Goal: Use online tool/utility: Utilize a website feature to perform a specific function

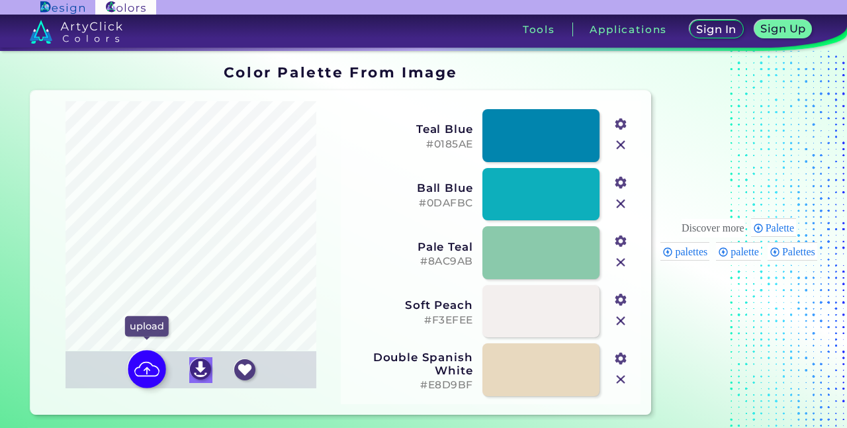
click at [135, 370] on img at bounding box center [147, 369] width 38 height 38
click at [0, 0] on input "file" at bounding box center [0, 0] width 0 height 0
type input "#19070f"
type input "#8057a6"
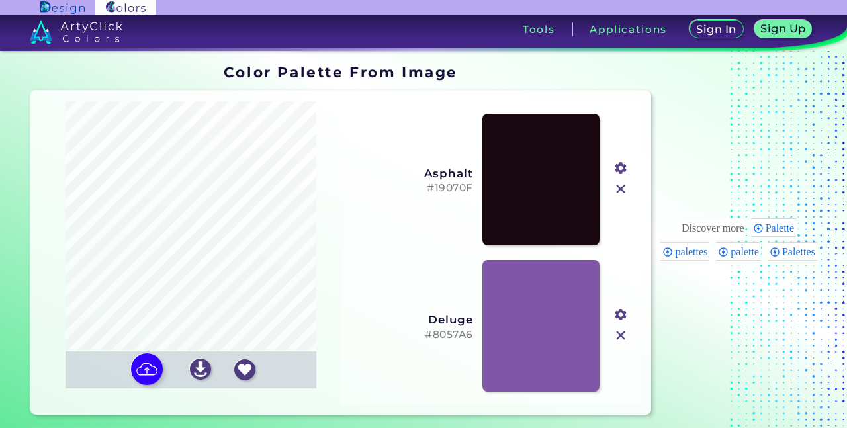
click at [621, 338] on img at bounding box center [620, 335] width 17 height 17
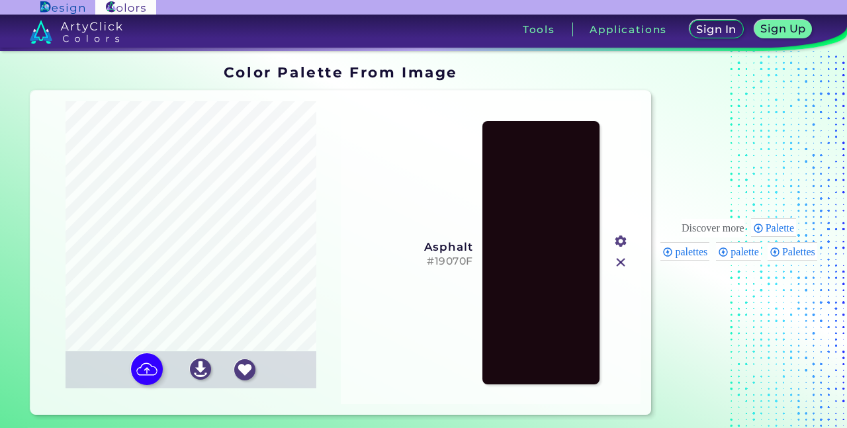
click at [619, 257] on img at bounding box center [620, 262] width 17 height 17
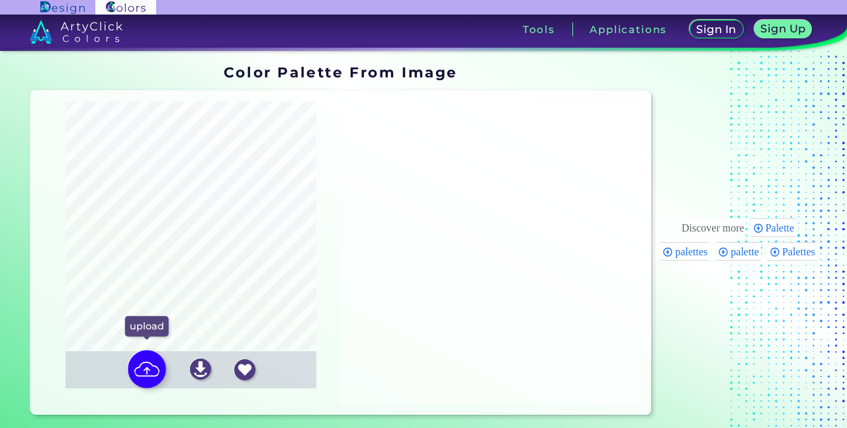
click at [150, 365] on img at bounding box center [147, 369] width 38 height 38
click at [0, 0] on input "file" at bounding box center [0, 0] width 0 height 0
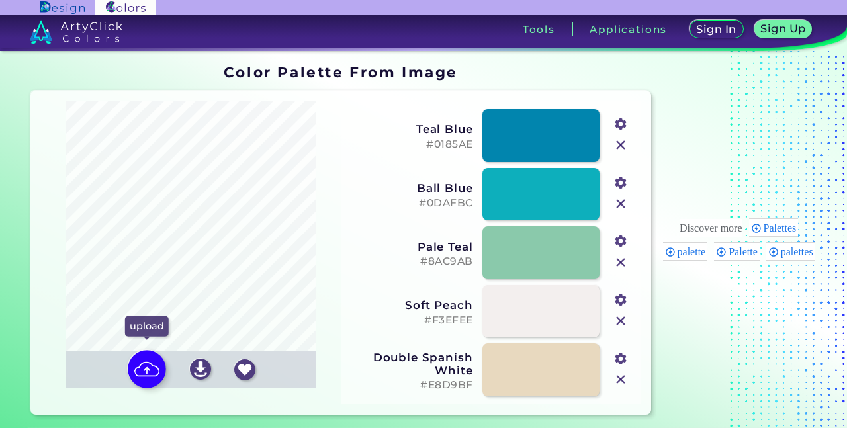
click at [145, 368] on img at bounding box center [147, 369] width 38 height 38
click at [0, 0] on input "file" at bounding box center [0, 0] width 0 height 0
type input "#19070f"
type input "#8057a6"
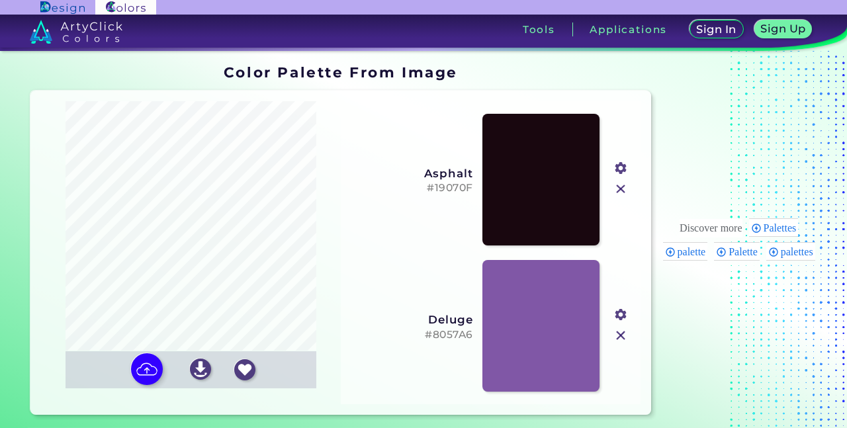
click at [247, 74] on h1 "Color Palette From Image" at bounding box center [341, 72] width 234 height 20
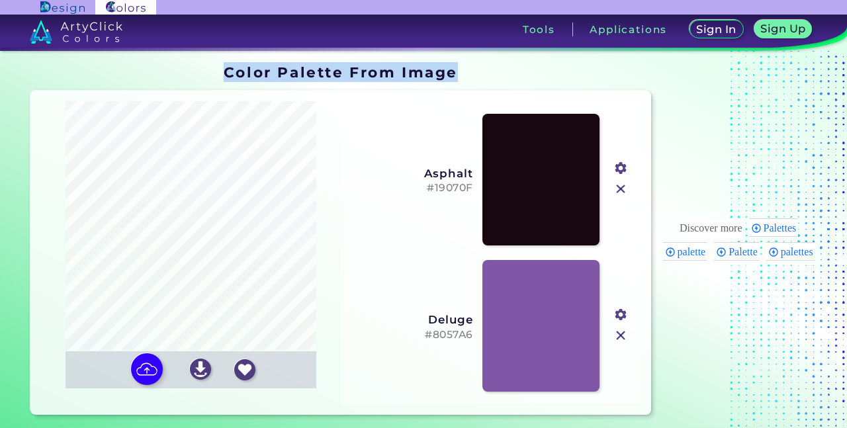
drag, startPoint x: 247, startPoint y: 74, endPoint x: 418, endPoint y: 67, distance: 170.8
click at [419, 68] on h1 "Color Palette From Image" at bounding box center [341, 72] width 234 height 20
click at [619, 165] on input "#19070f" at bounding box center [619, 167] width 17 height 17
